Goal: Register for event/course

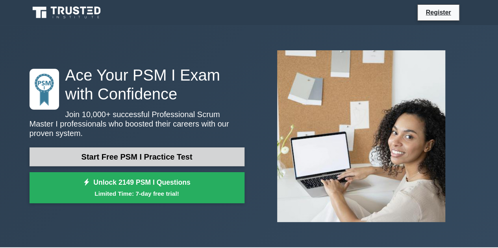
click at [183, 155] on link "Start Free PSM I Practice Test" at bounding box center [137, 157] width 215 height 19
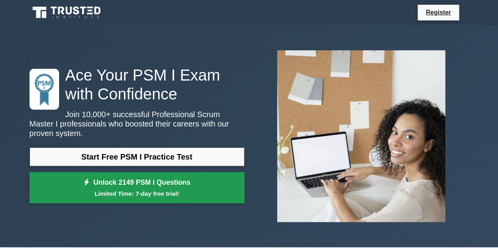
click at [168, 189] on small "Limited Time: 7-day free trial!" at bounding box center [136, 193] width 195 height 9
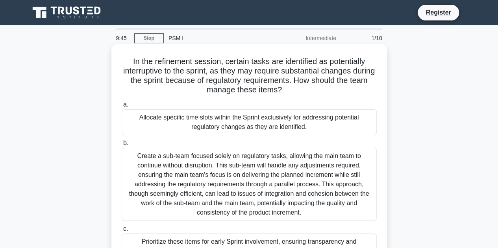
click at [271, 81] on h5 "In the refinement session, certain tasks are identified as potentially interrup…" at bounding box center [249, 76] width 257 height 39
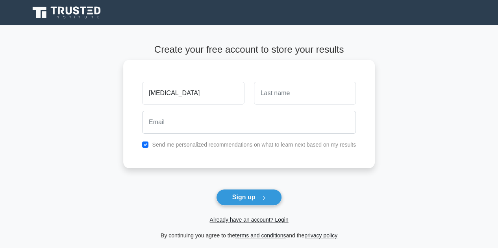
type input "yasmin"
click at [271, 92] on input "text" at bounding box center [305, 93] width 102 height 23
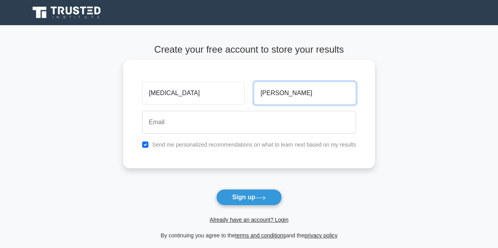
type input "cabrera"
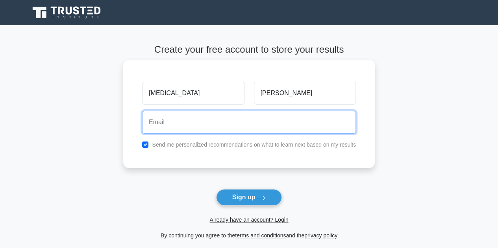
click at [253, 115] on input "email" at bounding box center [249, 122] width 214 height 23
type input "yasmindvc@gmail.com"
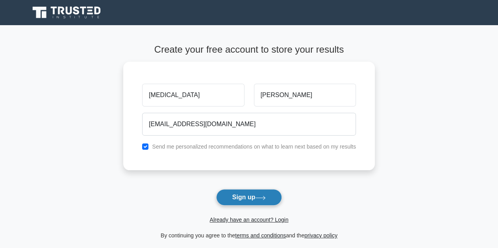
click at [253, 195] on button "Sign up" at bounding box center [249, 197] width 66 height 17
